Goal: Task Accomplishment & Management: Use online tool/utility

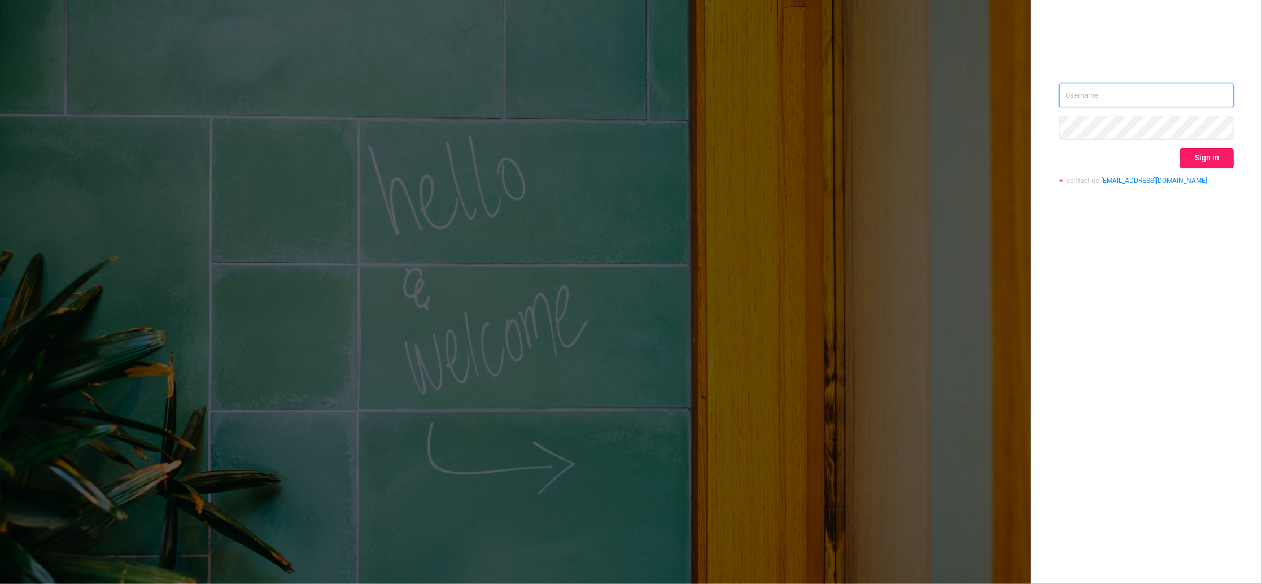
type input "igor@protected.media"
click at [1201, 159] on button "Sign in" at bounding box center [1207, 158] width 54 height 20
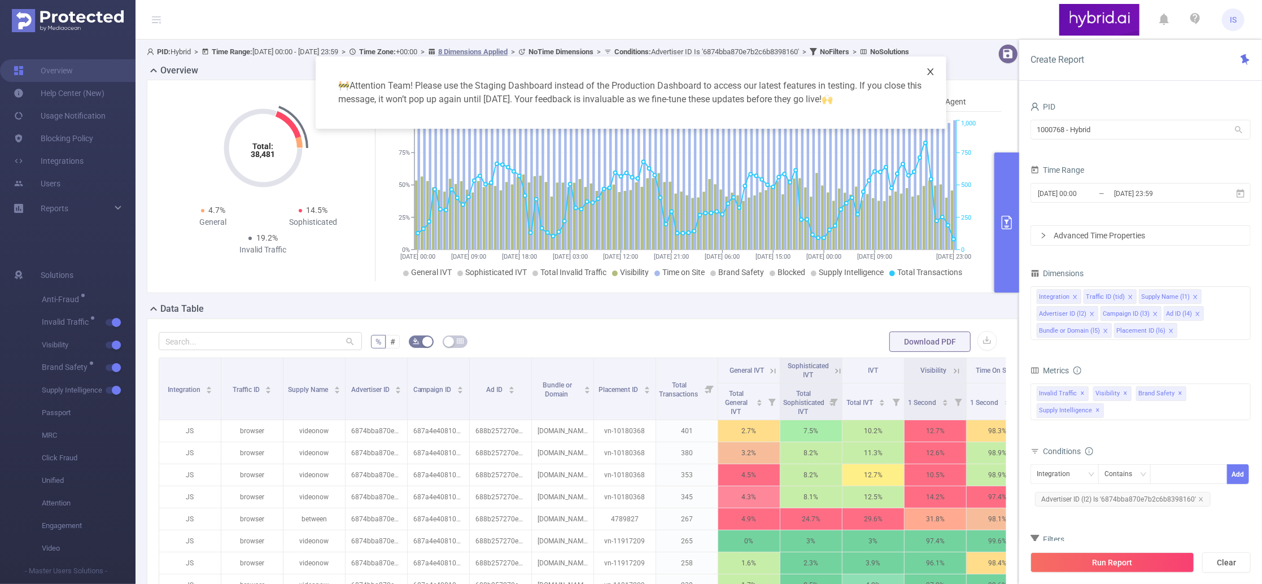
click at [928, 72] on icon "icon: close" at bounding box center [930, 71] width 9 height 9
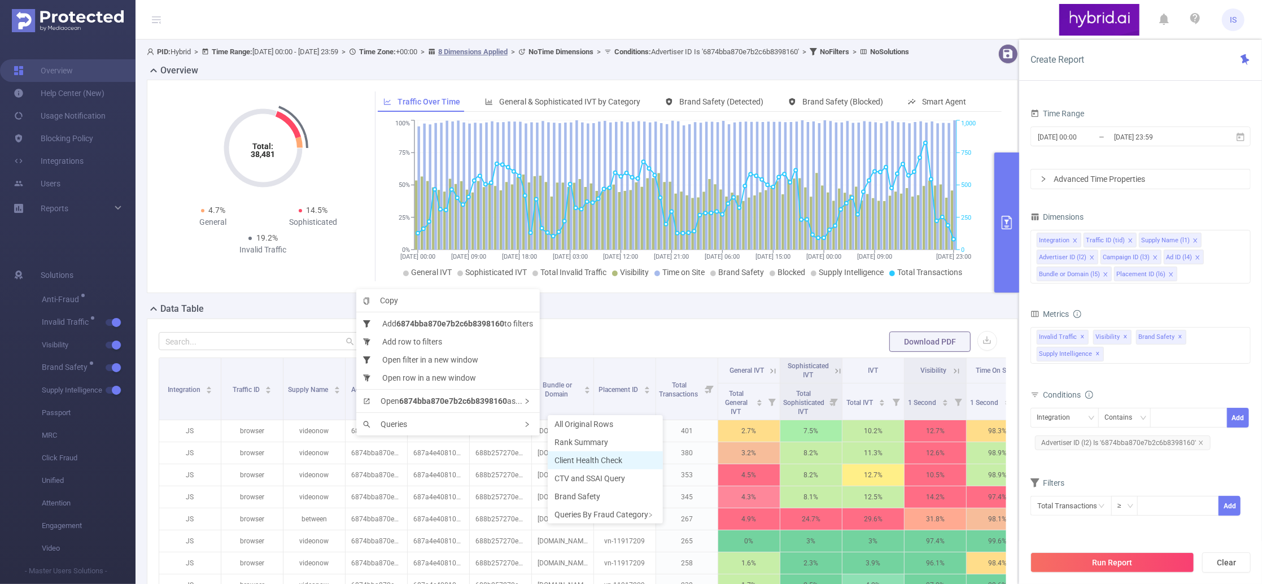
click at [583, 461] on span "Client Health Check" at bounding box center [588, 460] width 68 height 9
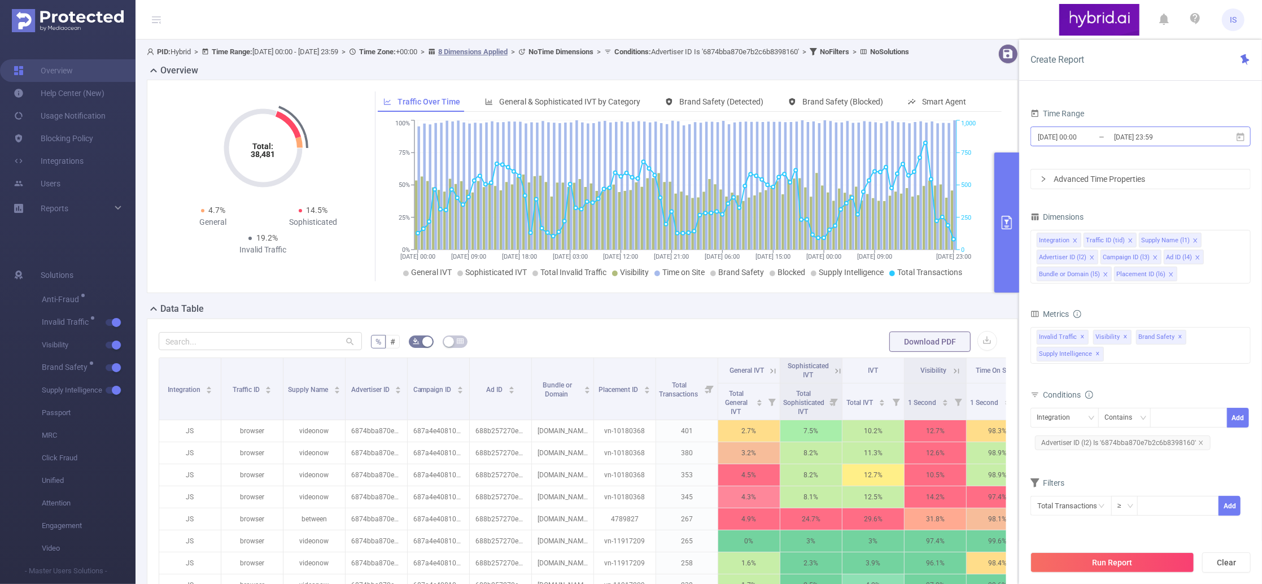
click at [1101, 137] on input "2025-08-24 00:00" at bounding box center [1082, 136] width 91 height 15
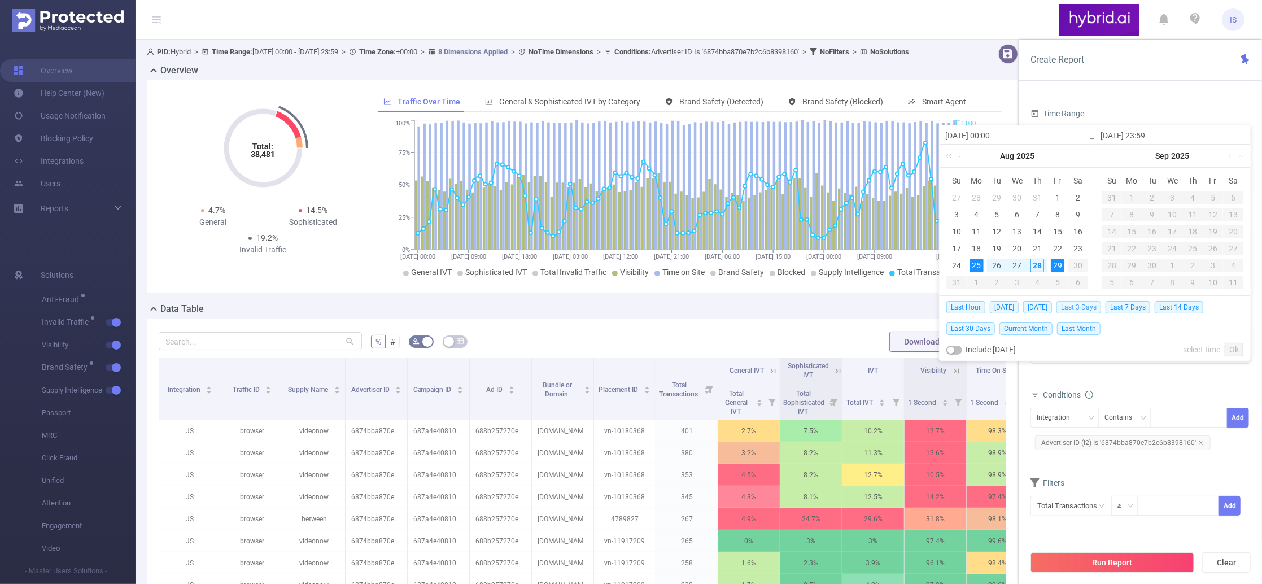
click at [1096, 304] on span "Last 3 Days" at bounding box center [1078, 307] width 45 height 12
type input "2025-08-25 00:00"
type input "2025-08-28 23:59"
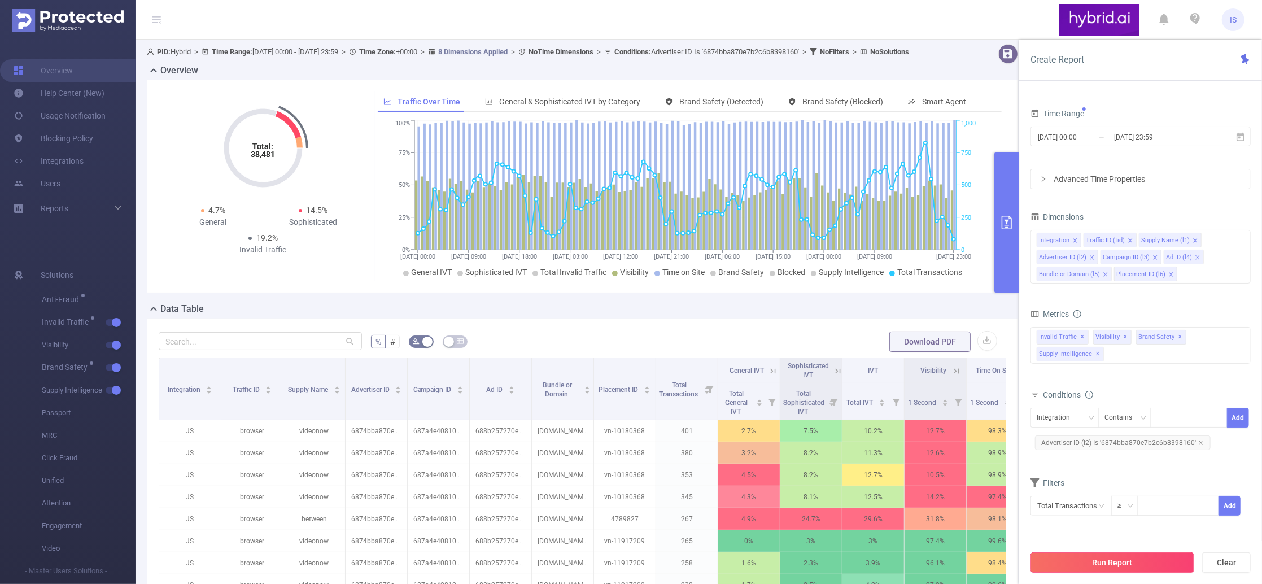
click at [1113, 569] on button "Run Report" at bounding box center [1112, 562] width 164 height 20
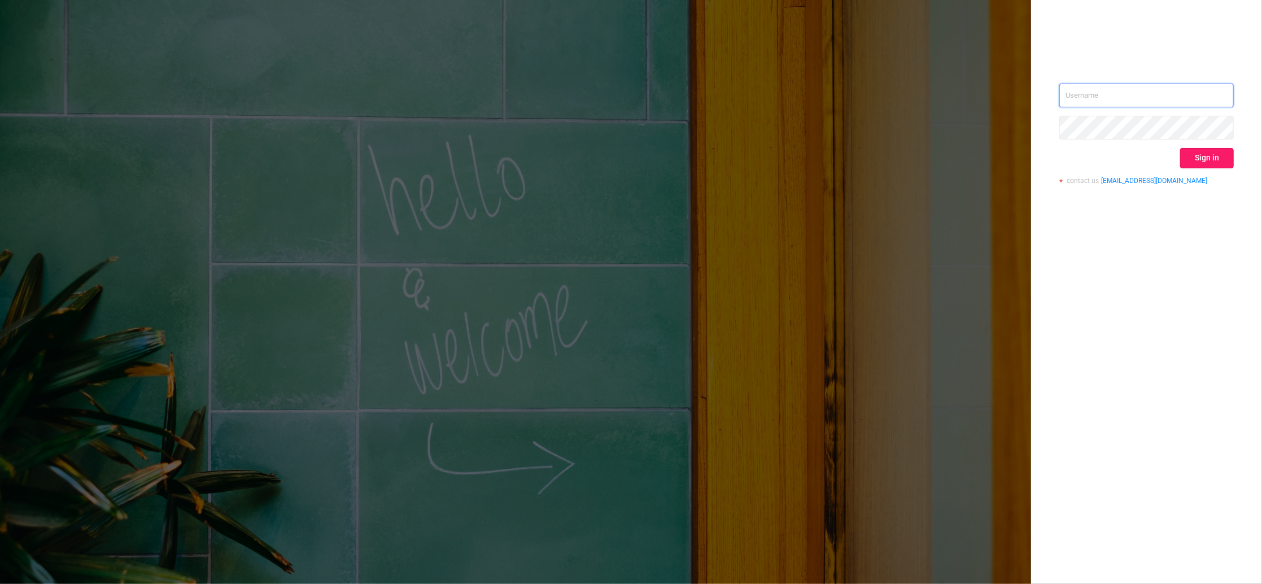
type input "igor@protected.media"
click at [1213, 157] on button "Sign in" at bounding box center [1207, 158] width 54 height 20
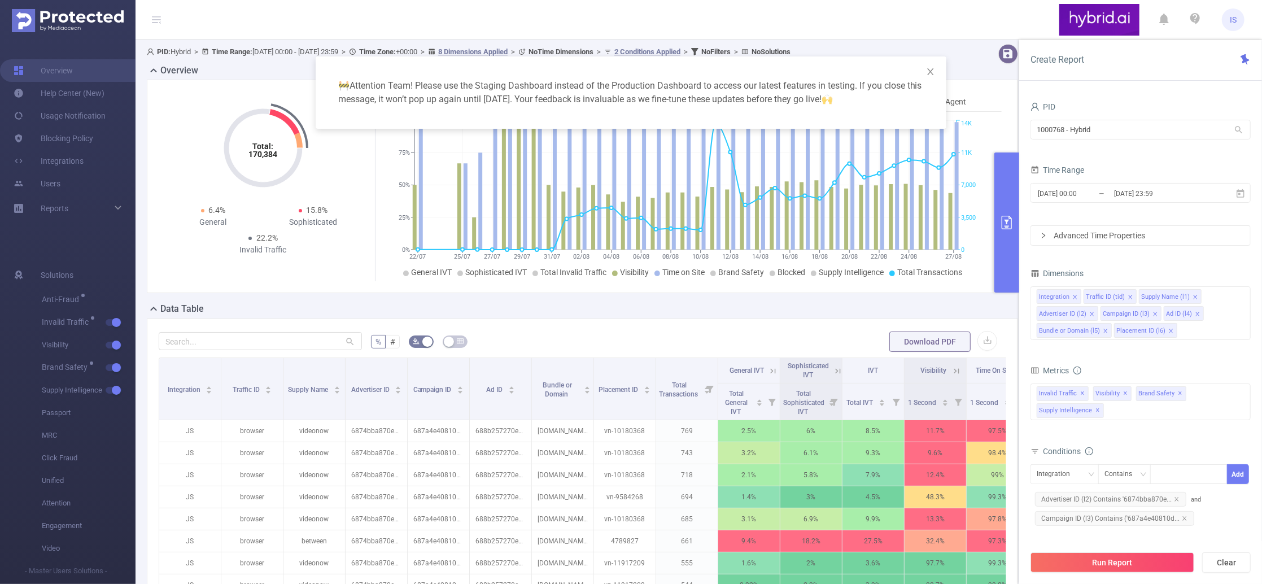
click at [375, 423] on div "🚧 Attention Team! Please use the Staging Dashboard instead of the Production Da…" at bounding box center [631, 292] width 1262 height 584
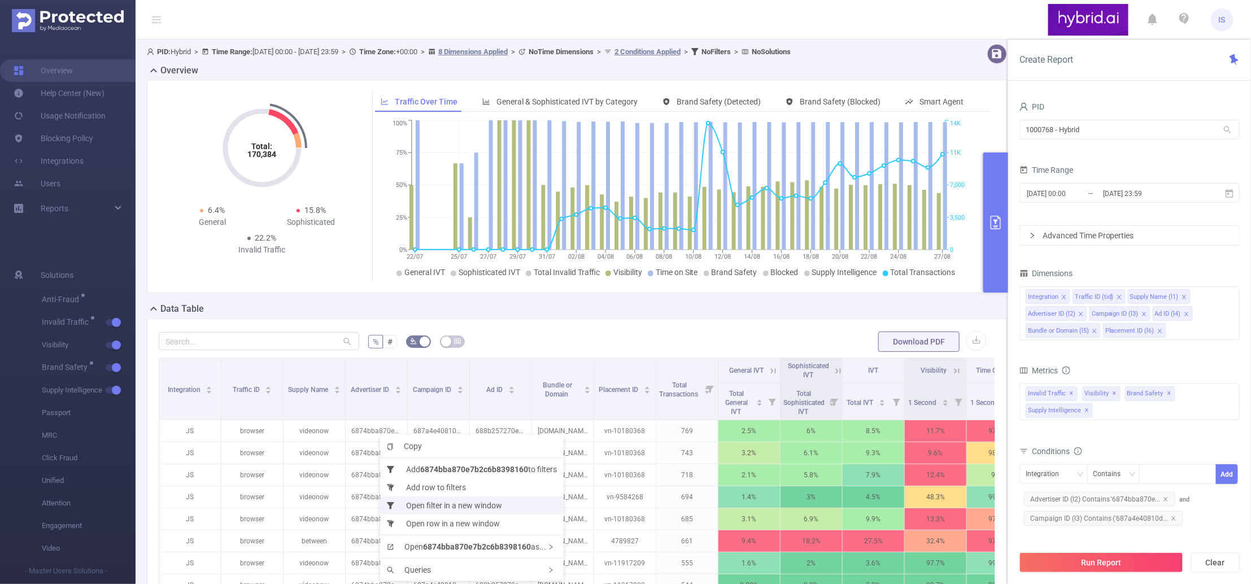
click at [443, 505] on li "Open filter in a new window" at bounding box center [471, 505] width 183 height 18
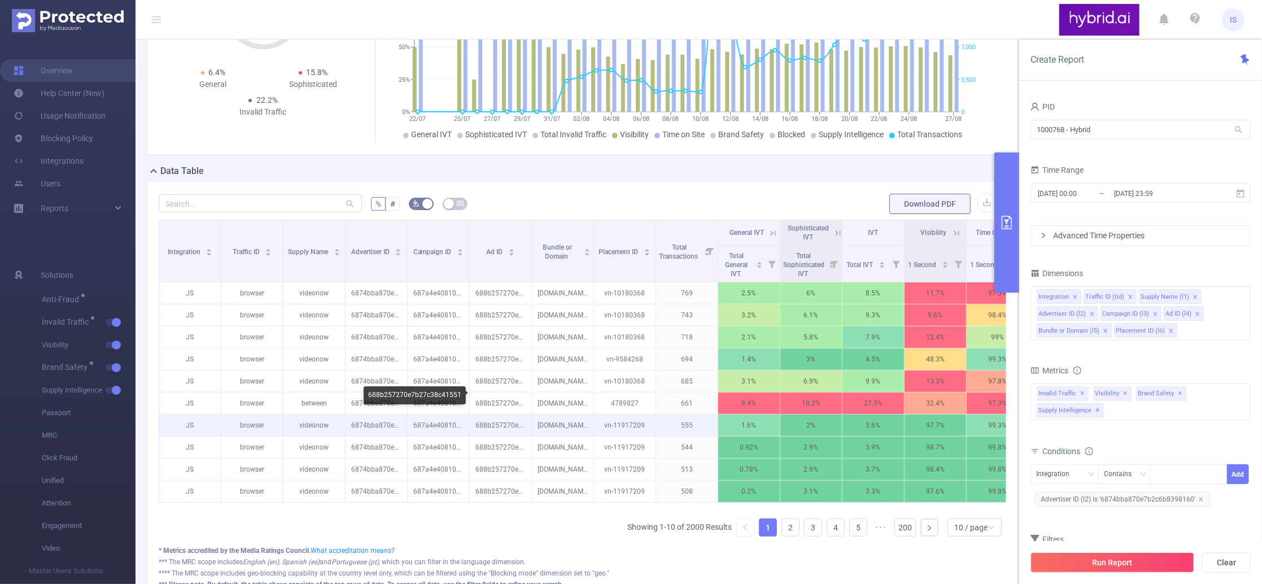
scroll to position [186, 0]
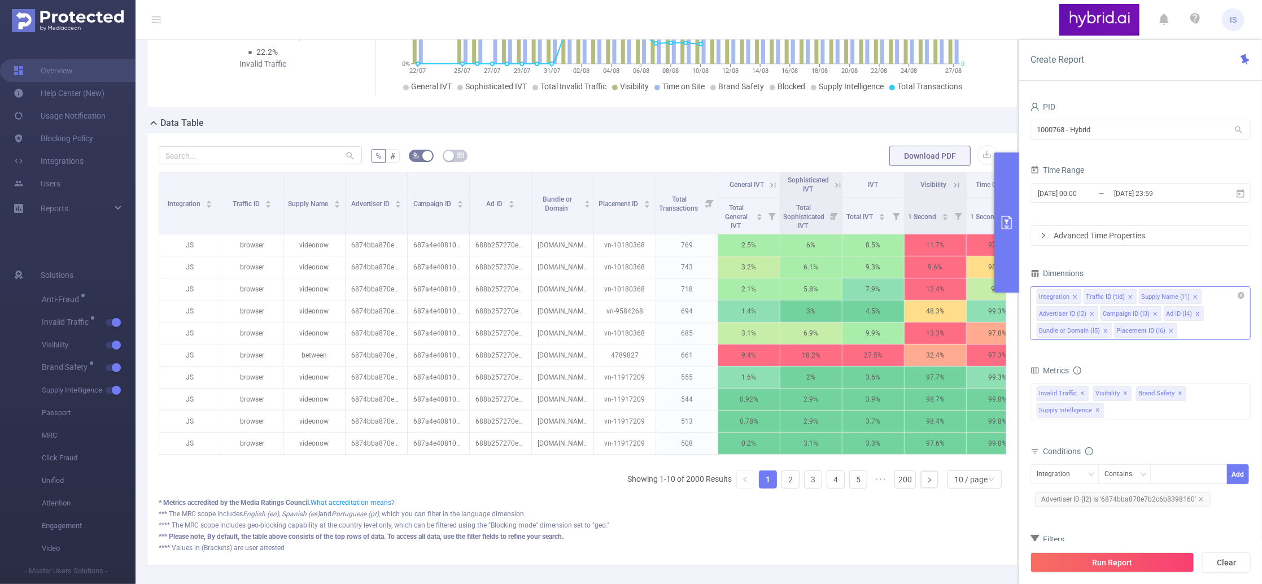
click at [1101, 330] on li "Bundle or Domain (l5)" at bounding box center [1074, 330] width 75 height 15
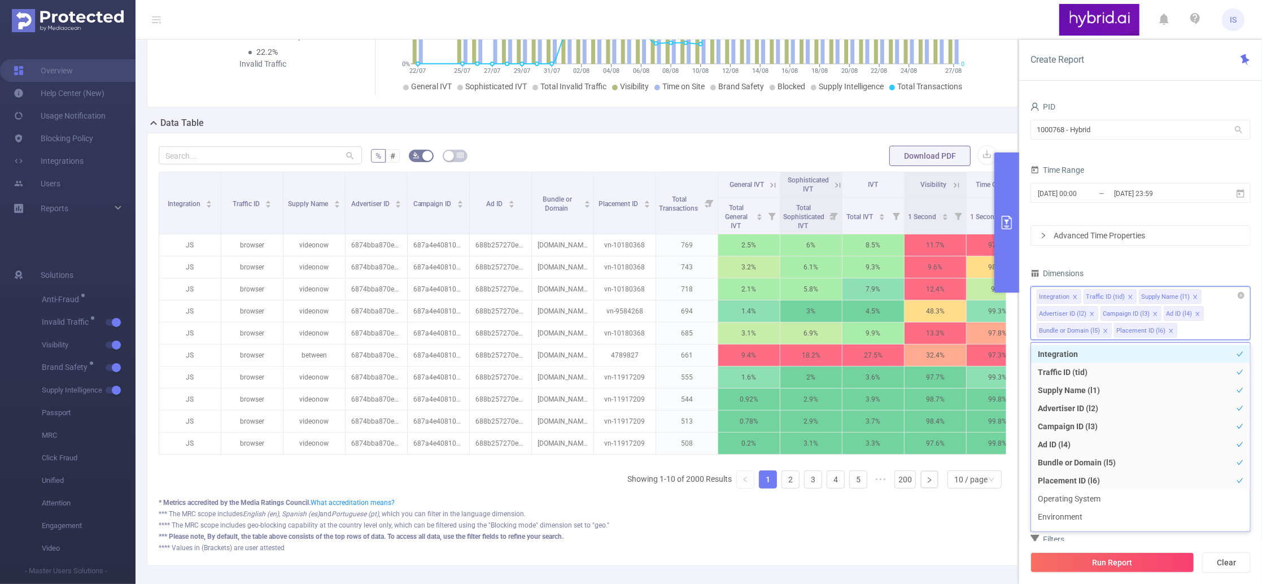
click at [1105, 330] on icon "icon: close" at bounding box center [1106, 331] width 6 height 6
click at [1094, 330] on icon "icon: close" at bounding box center [1094, 331] width 6 height 6
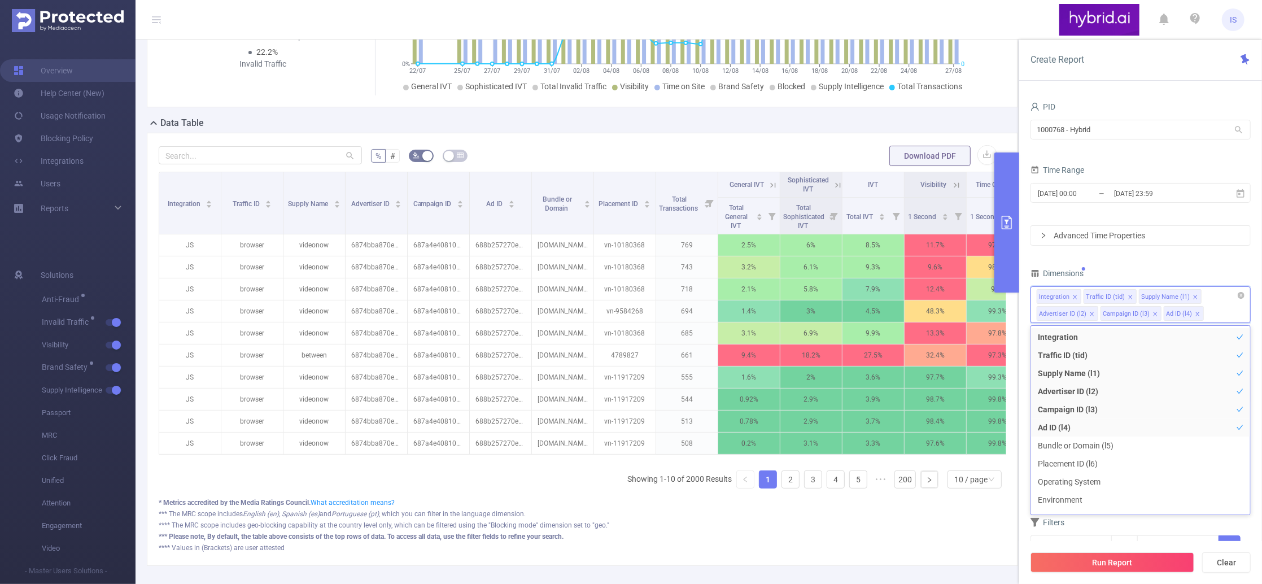
click at [1153, 315] on icon "icon: close" at bounding box center [1155, 314] width 6 height 6
click at [1133, 312] on icon "icon: close" at bounding box center [1134, 314] width 4 height 4
click at [1194, 298] on icon "icon: close" at bounding box center [1195, 297] width 6 height 6
click at [1127, 295] on icon "icon: close" at bounding box center [1130, 297] width 6 height 6
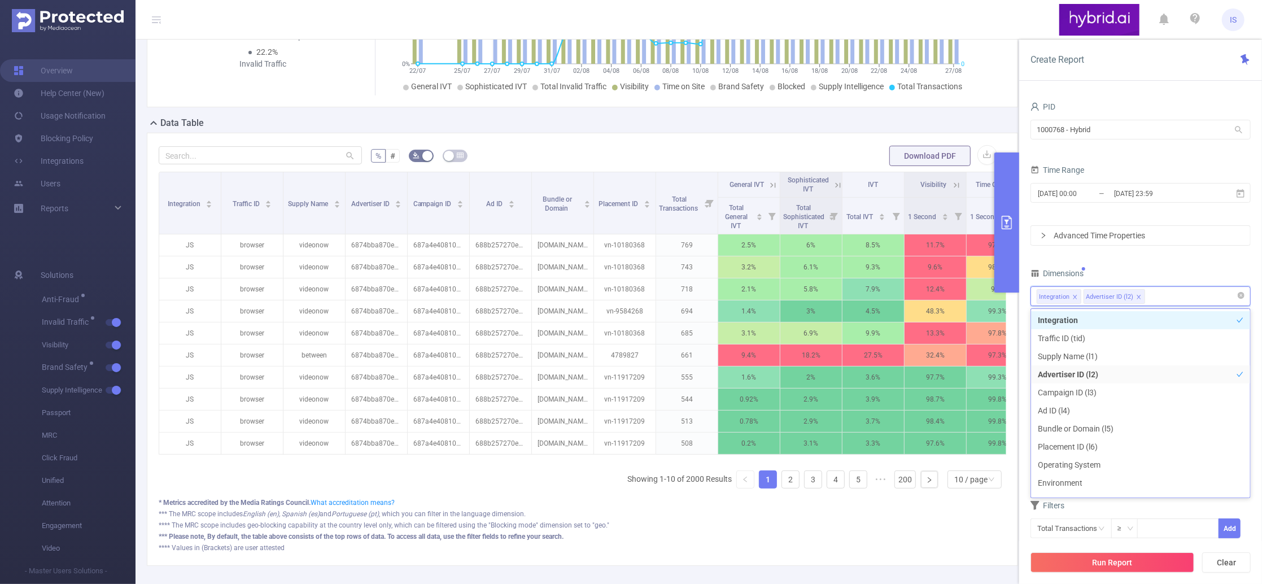
click at [1159, 296] on div "Integration Advertiser ID (l2)" at bounding box center [1141, 296] width 208 height 19
click at [1100, 330] on li "Traffic ID (tid)" at bounding box center [1140, 338] width 219 height 18
click at [1141, 277] on div "Dimensions" at bounding box center [1140, 274] width 220 height 19
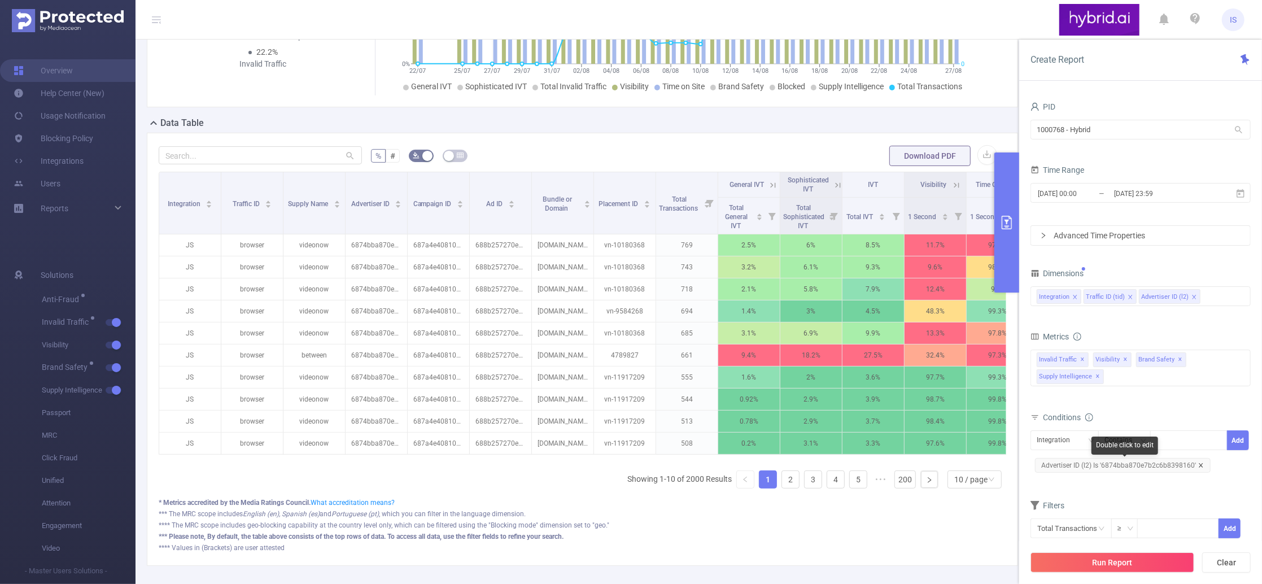
click at [1200, 467] on icon "icon: close" at bounding box center [1201, 465] width 6 height 6
click at [1138, 557] on button "Run Report" at bounding box center [1112, 562] width 164 height 20
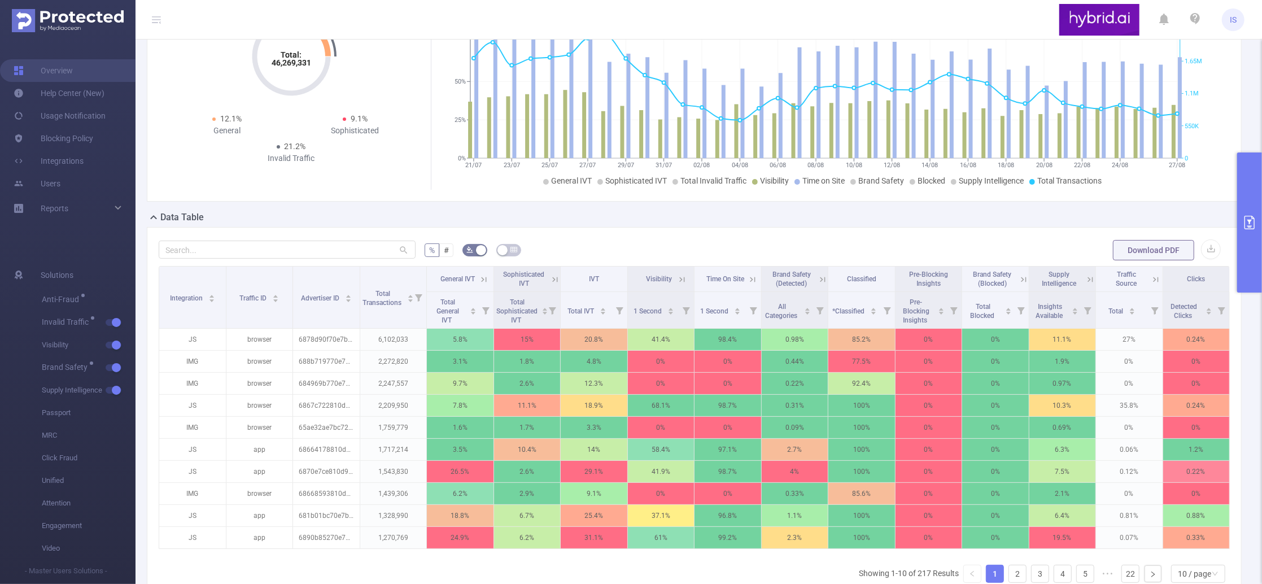
scroll to position [226, 0]
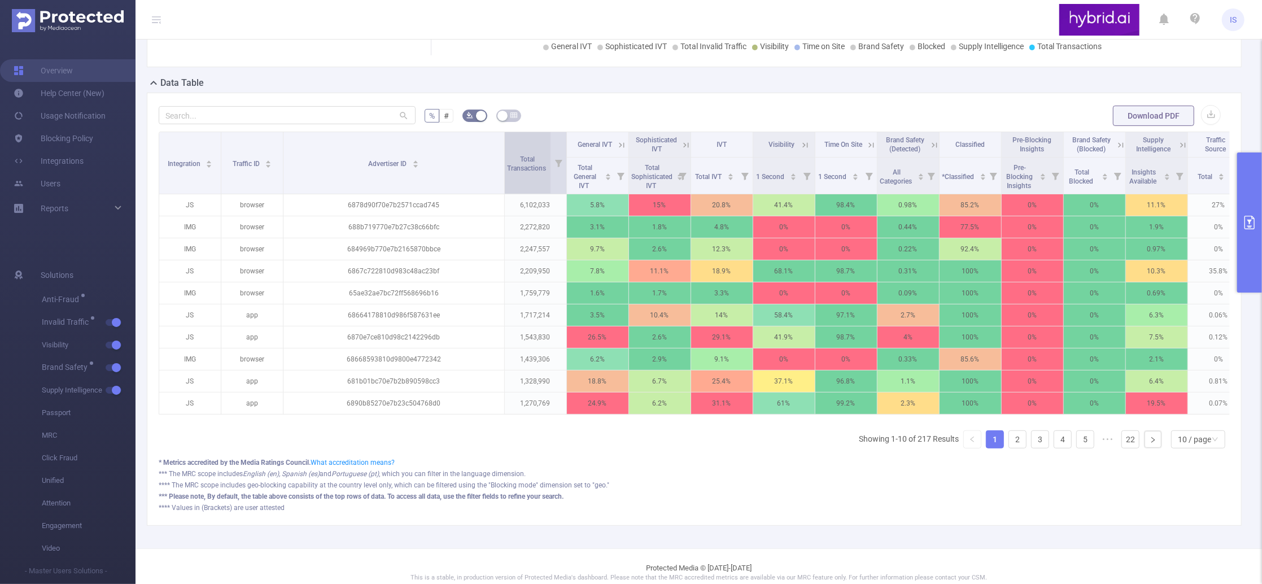
drag, startPoint x: 356, startPoint y: 176, endPoint x: 507, endPoint y: 186, distance: 151.6
click at [507, 158] on tr "Integration Traffic ID Advertiser ID Total Transactions General IVT Sophisticat…" at bounding box center [735, 144] width 1153 height 25
click at [1012, 448] on link "2" at bounding box center [1017, 439] width 17 height 17
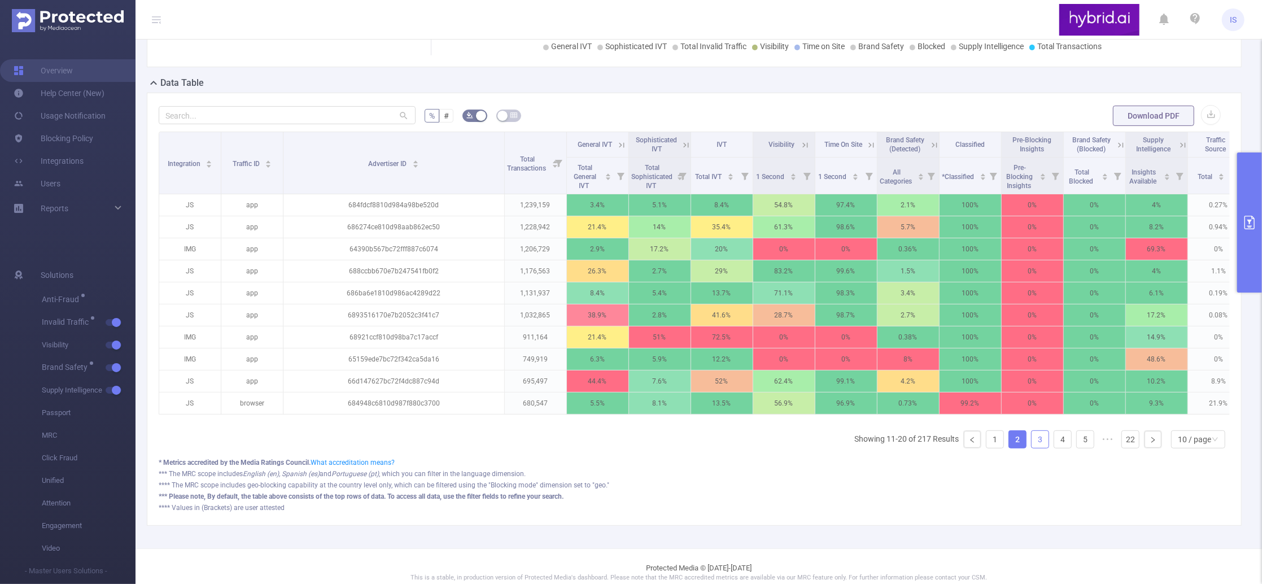
click at [1031, 448] on link "3" at bounding box center [1039, 439] width 17 height 17
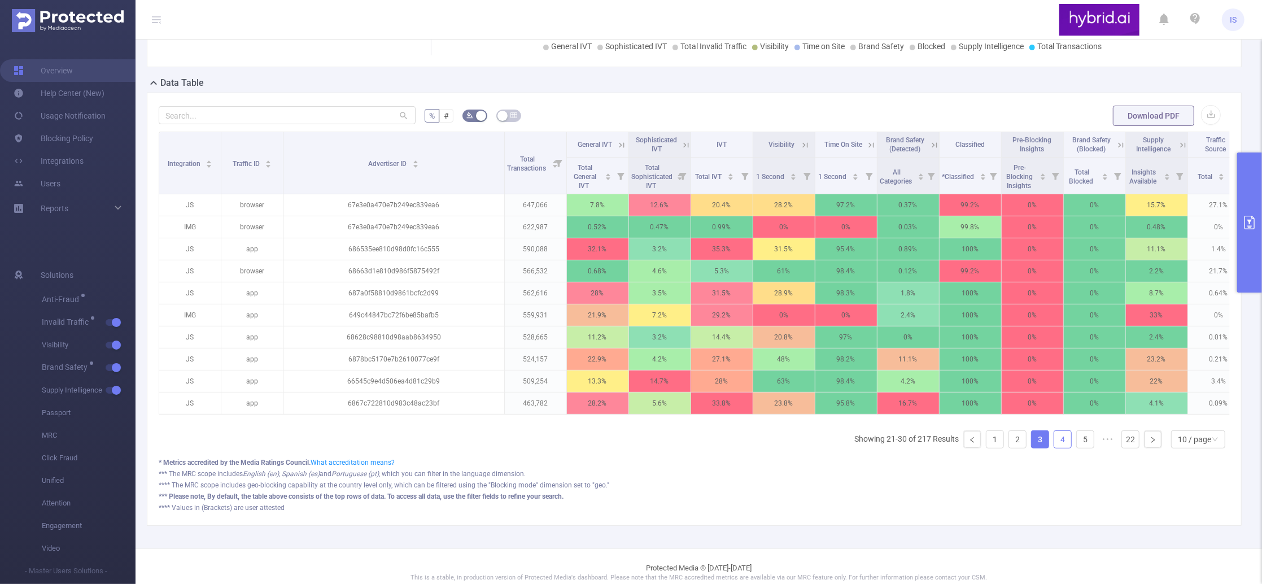
click at [1054, 448] on link "4" at bounding box center [1062, 439] width 17 height 17
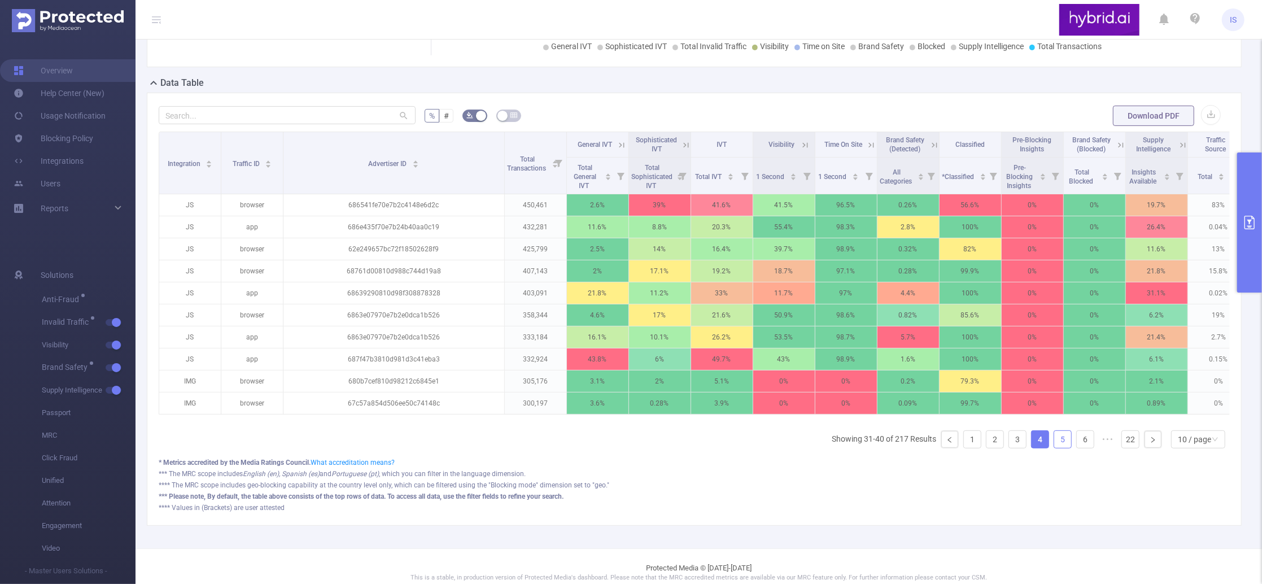
click at [1059, 448] on li "5" at bounding box center [1063, 439] width 18 height 18
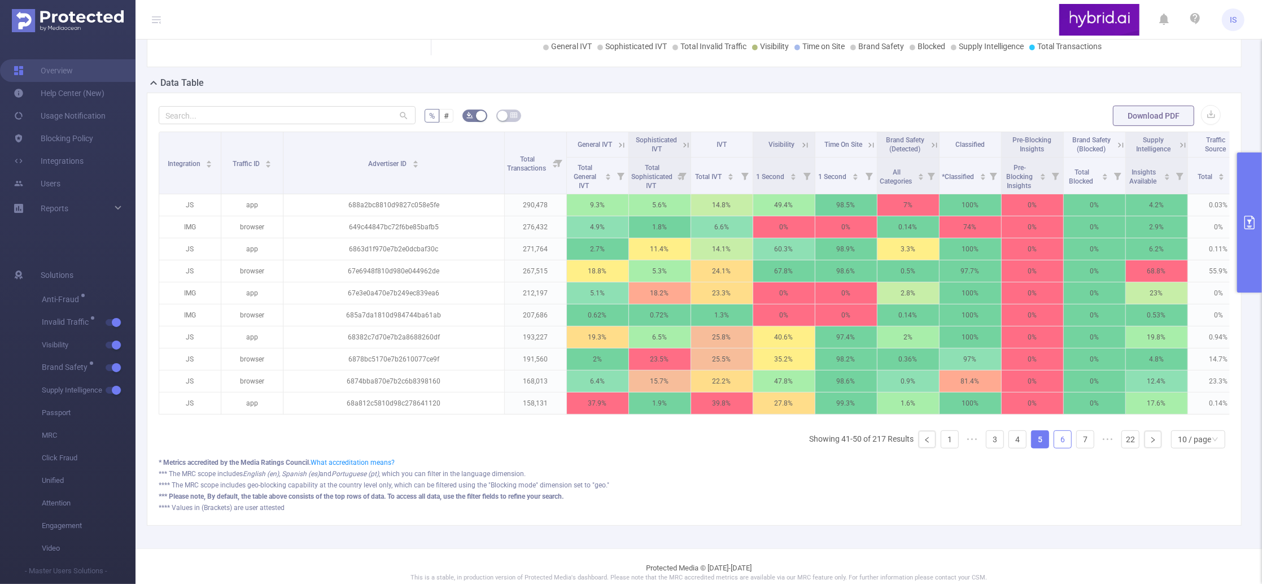
click at [1059, 448] on li "6" at bounding box center [1063, 439] width 18 height 18
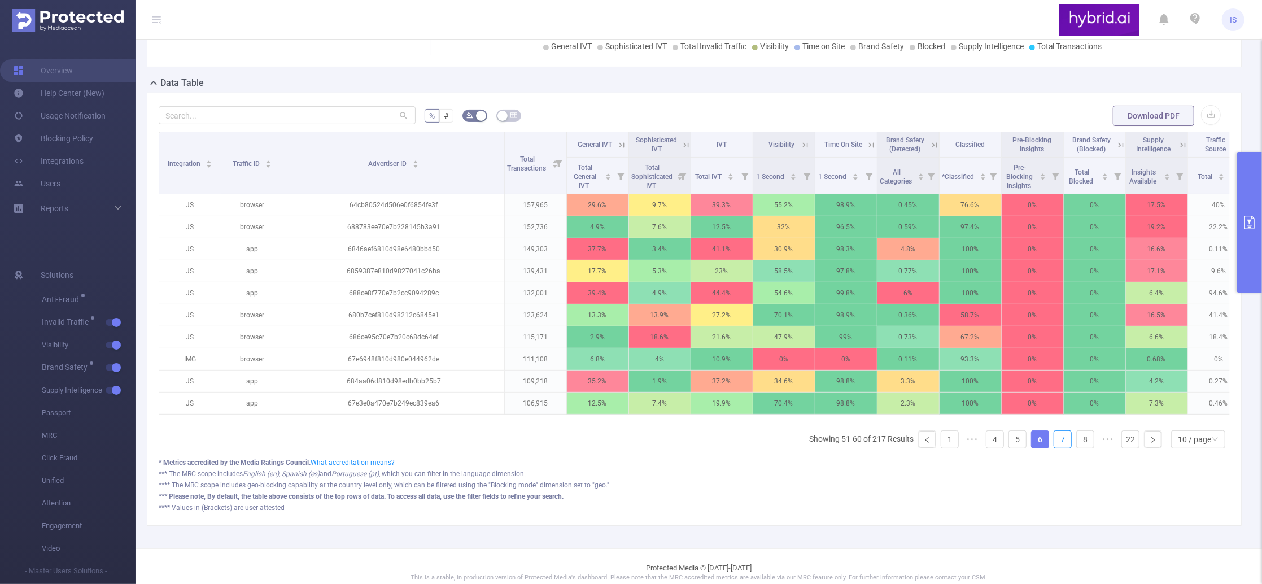
click at [1059, 448] on li "7" at bounding box center [1063, 439] width 18 height 18
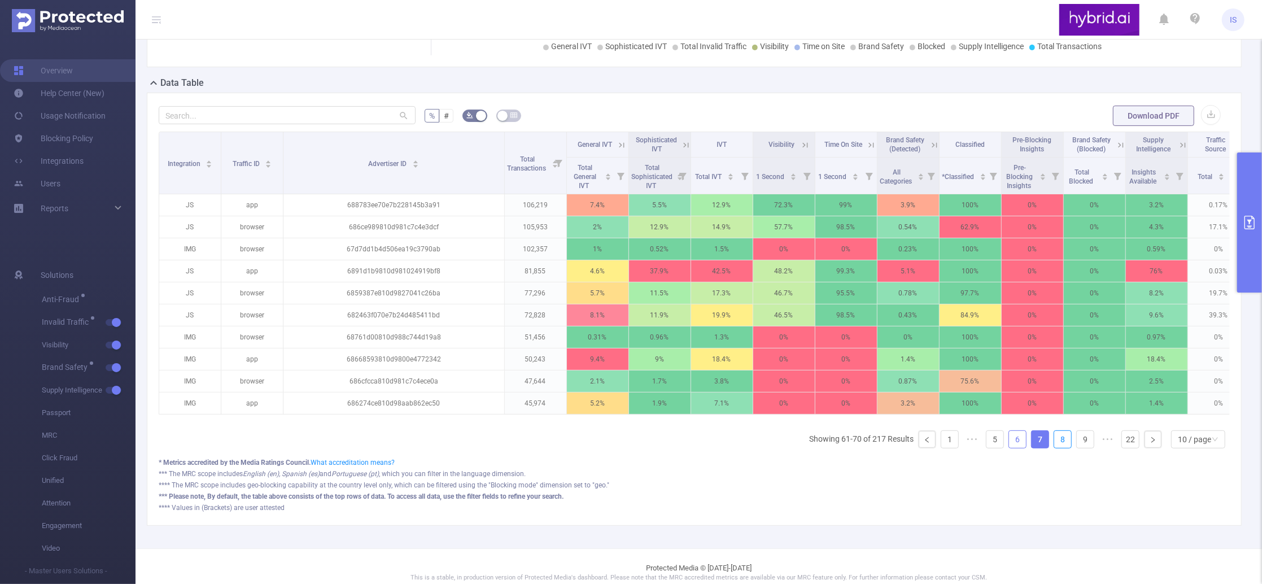
click at [1059, 448] on li "8" at bounding box center [1063, 439] width 18 height 18
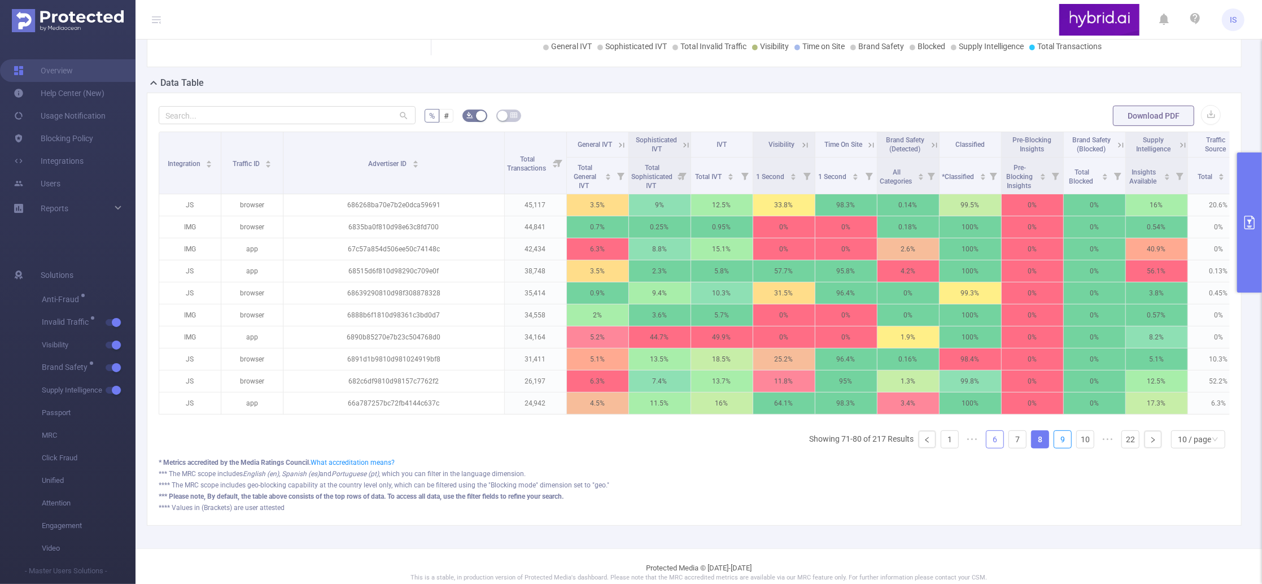
click at [1059, 448] on li "9" at bounding box center [1063, 439] width 18 height 18
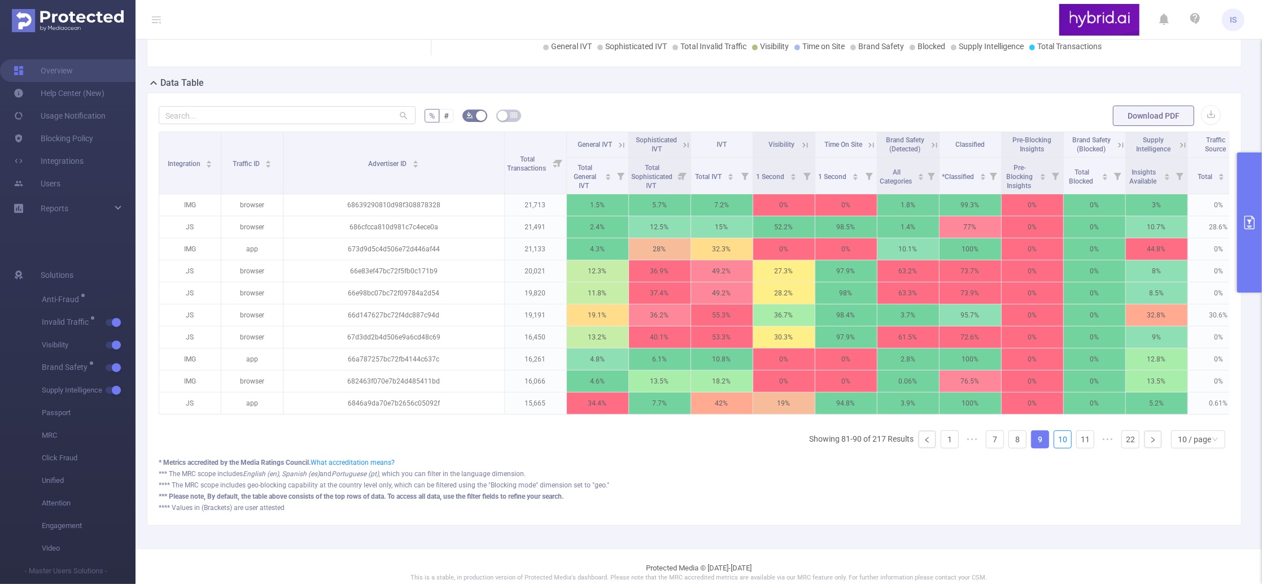
click at [1059, 448] on li "10" at bounding box center [1063, 439] width 18 height 18
click at [1076, 448] on li "11" at bounding box center [1085, 439] width 18 height 18
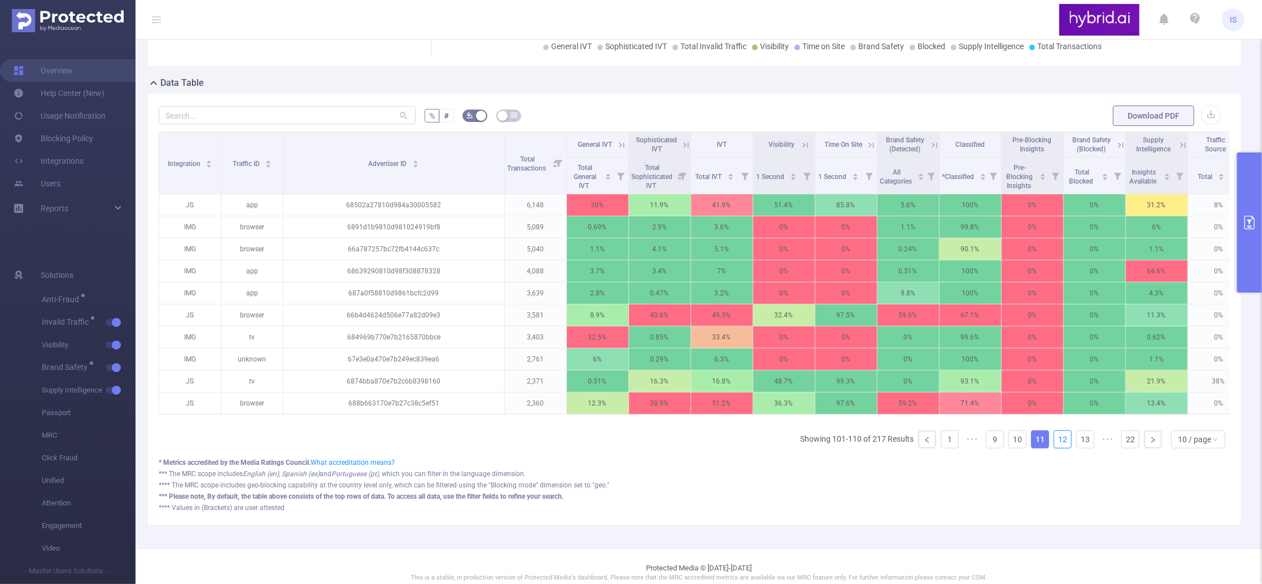
click at [1059, 448] on li "12" at bounding box center [1063, 439] width 18 height 18
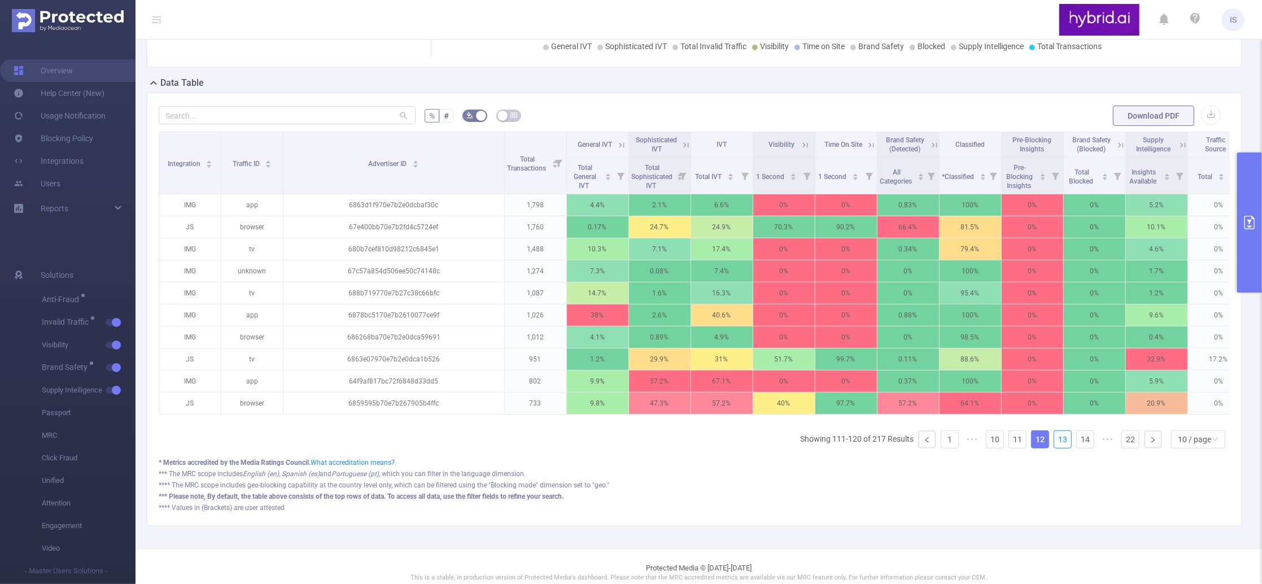
click at [1059, 448] on li "13" at bounding box center [1063, 439] width 18 height 18
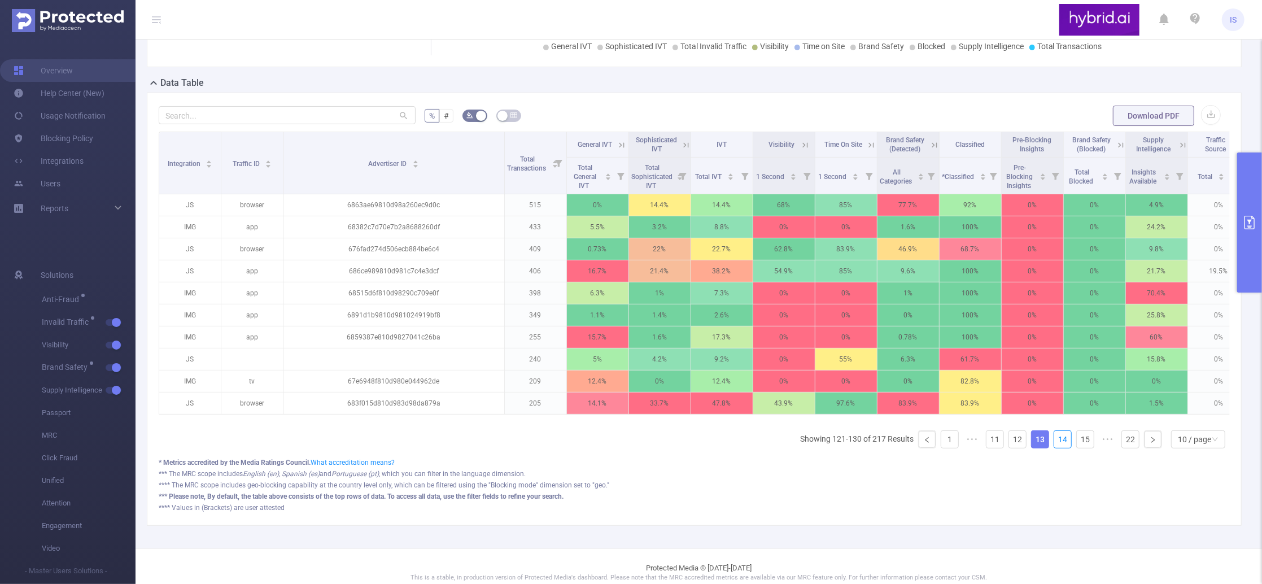
click at [1059, 448] on li "14" at bounding box center [1063, 439] width 18 height 18
click at [1076, 448] on li "15" at bounding box center [1085, 439] width 18 height 18
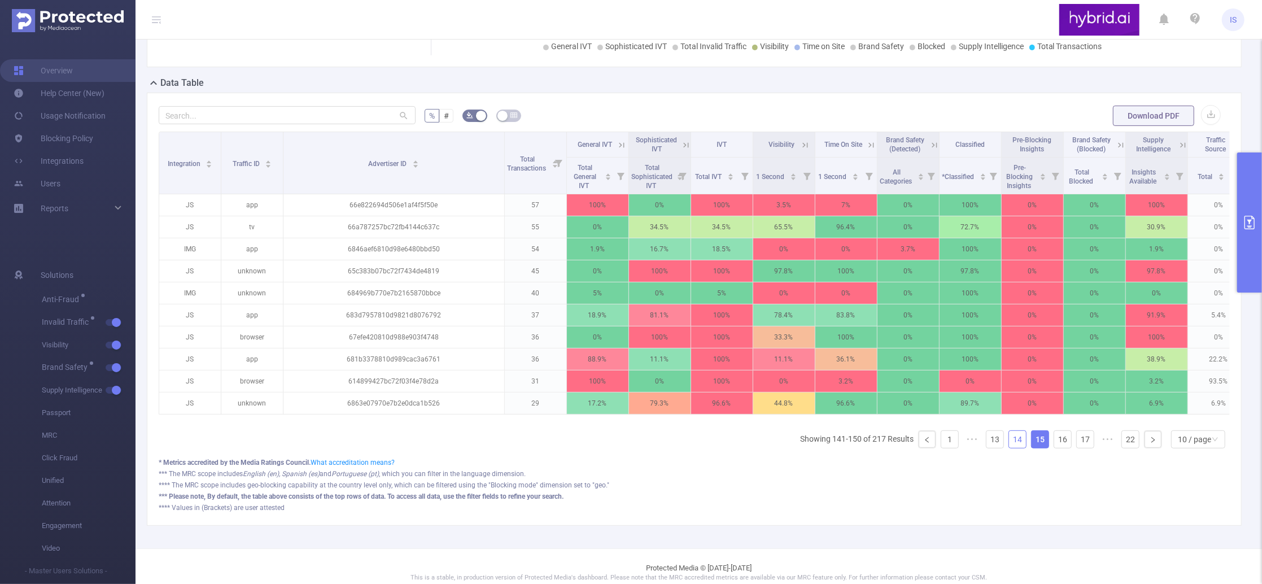
click at [1014, 448] on link "14" at bounding box center [1017, 439] width 17 height 17
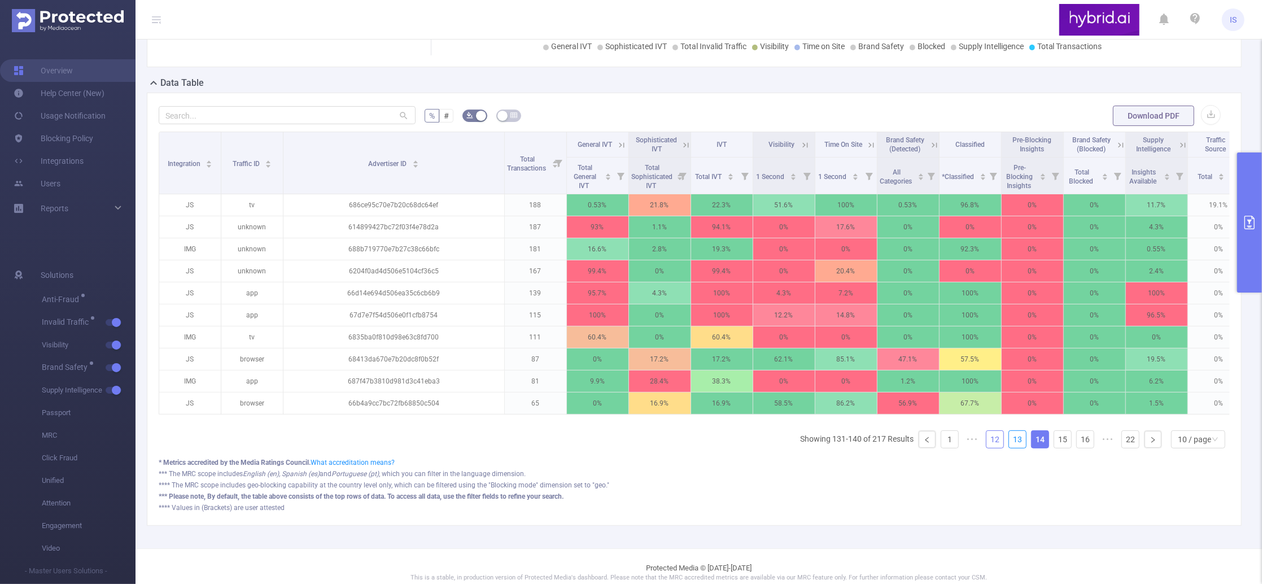
click at [1009, 448] on link "13" at bounding box center [1017, 439] width 17 height 17
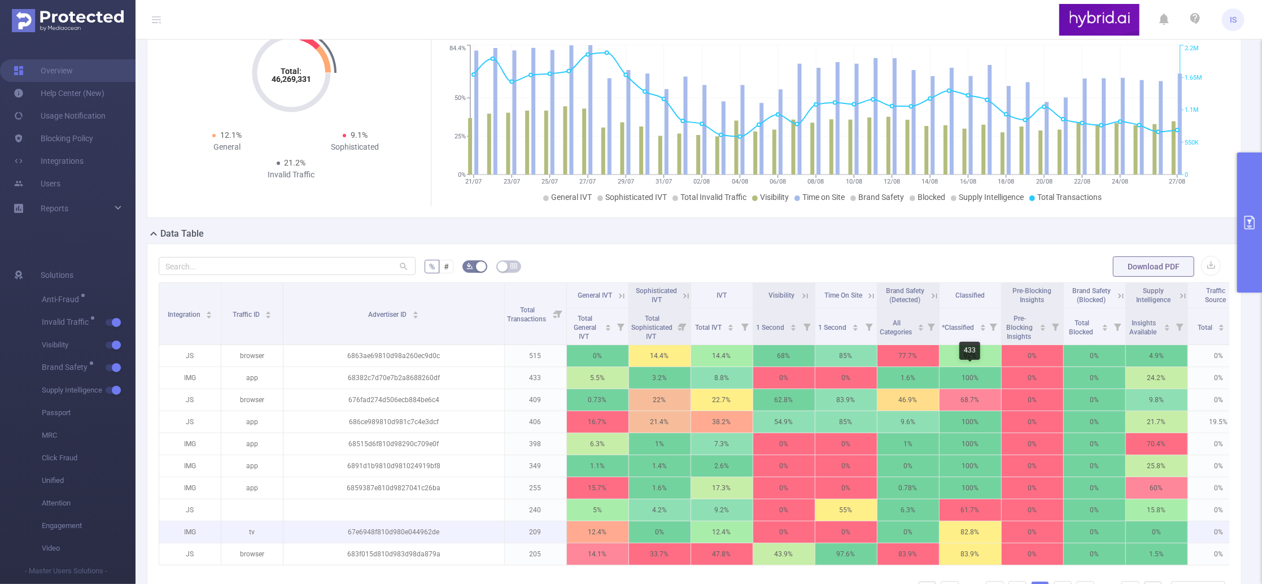
scroll to position [0, 0]
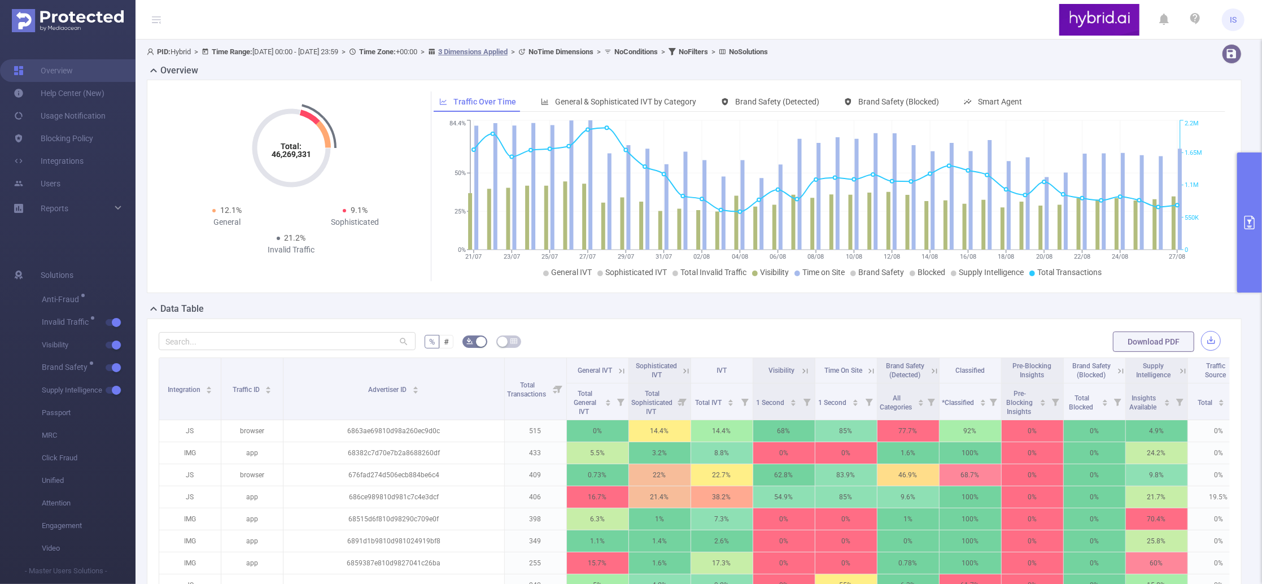
click at [1201, 331] on button "button" at bounding box center [1211, 341] width 20 height 20
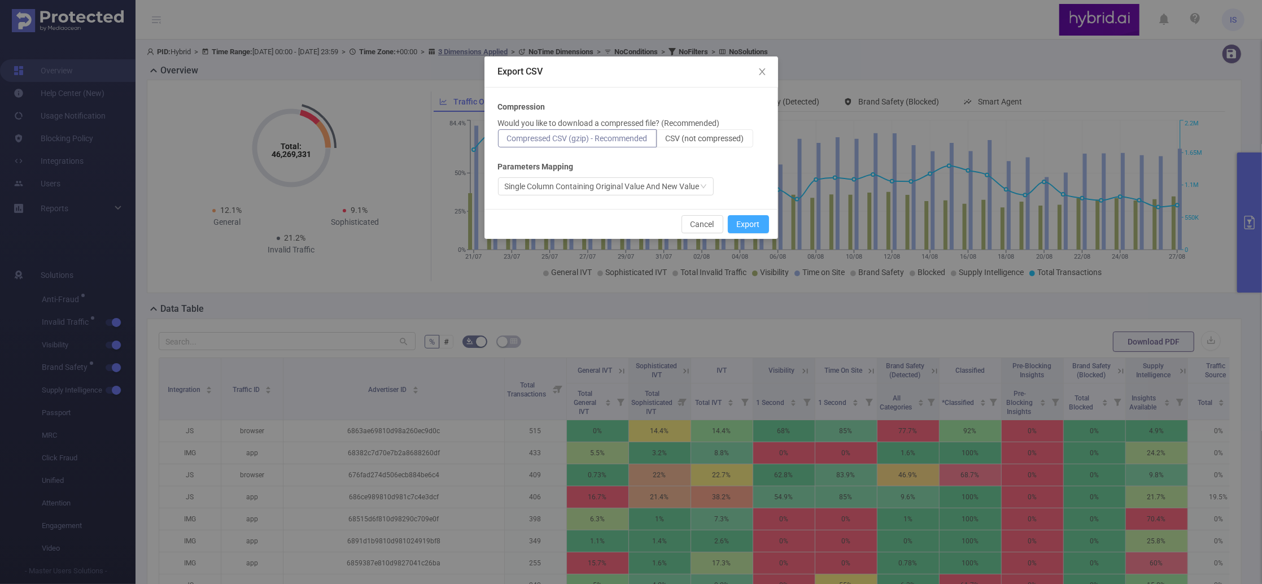
click at [757, 225] on button "Export" at bounding box center [748, 224] width 41 height 18
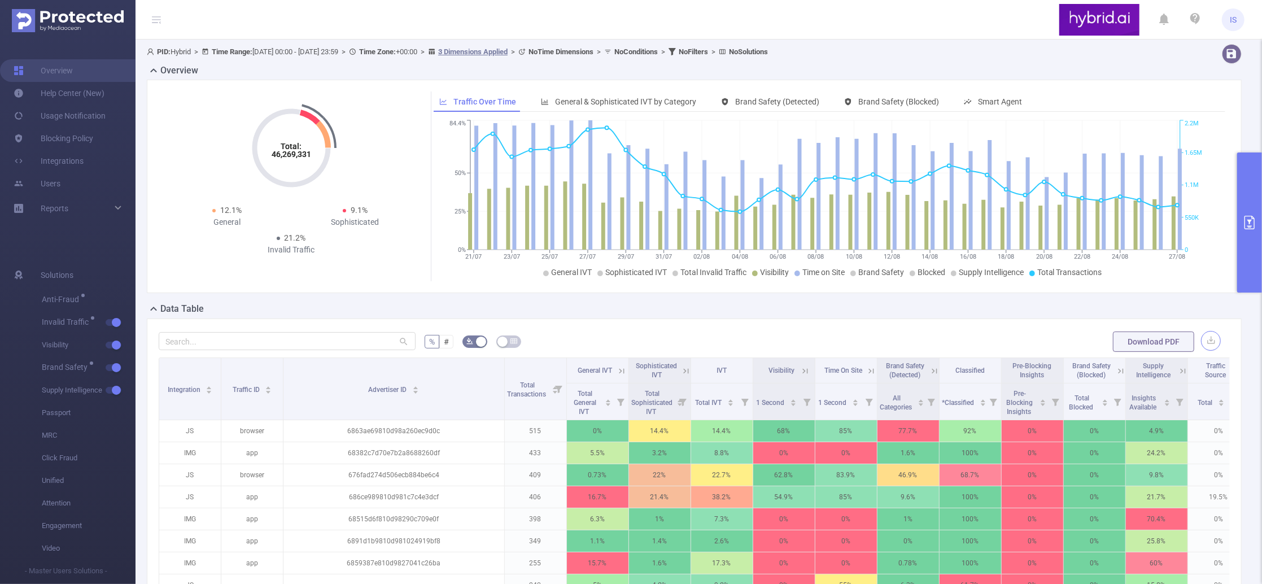
scroll to position [226, 0]
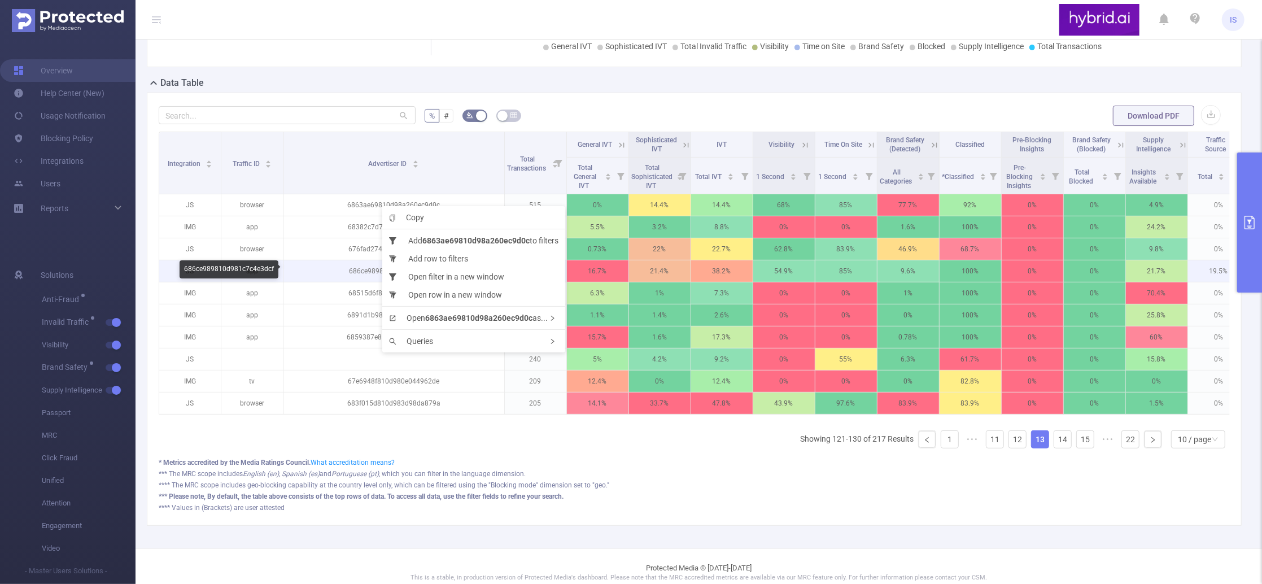
click at [347, 265] on p "686ce989810d981c7c4e3dcf" at bounding box center [393, 270] width 221 height 21
